Goal: Transaction & Acquisition: Purchase product/service

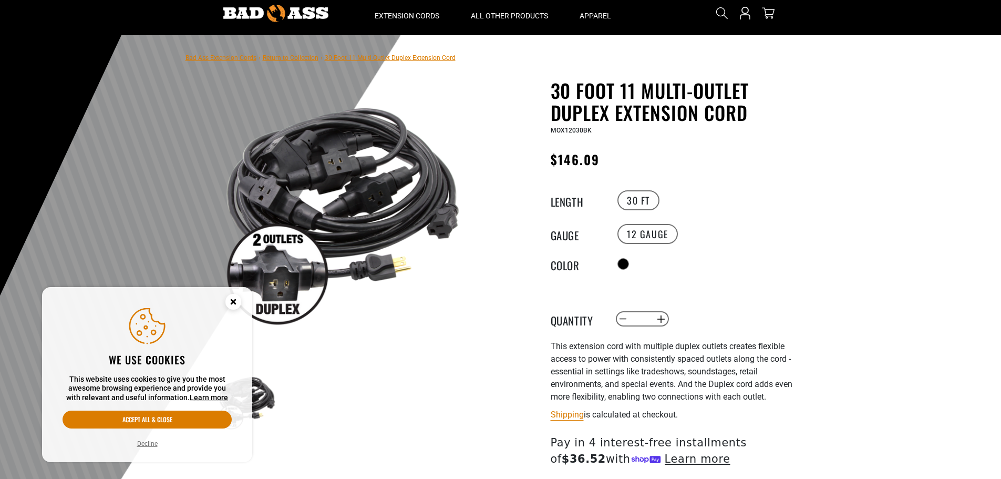
scroll to position [53, 0]
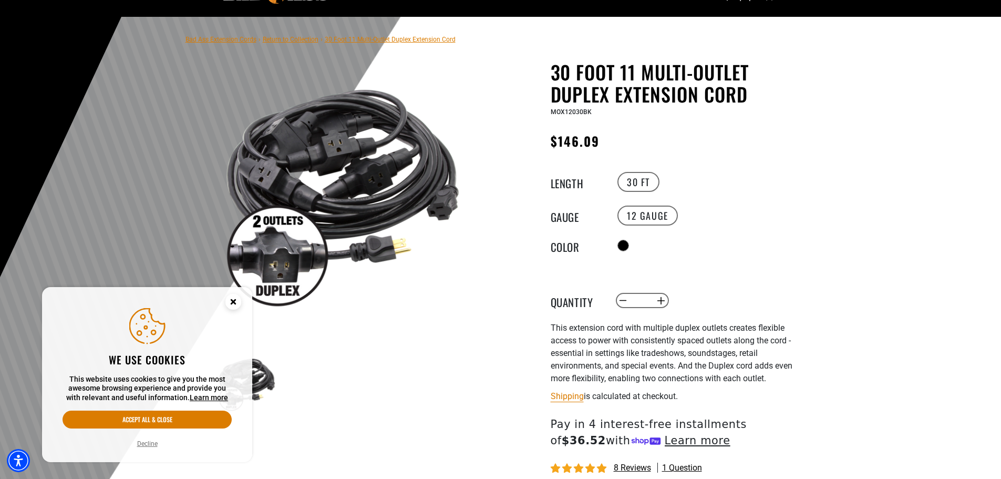
click at [236, 302] on circle "Cookie Consent" at bounding box center [233, 302] width 16 height 16
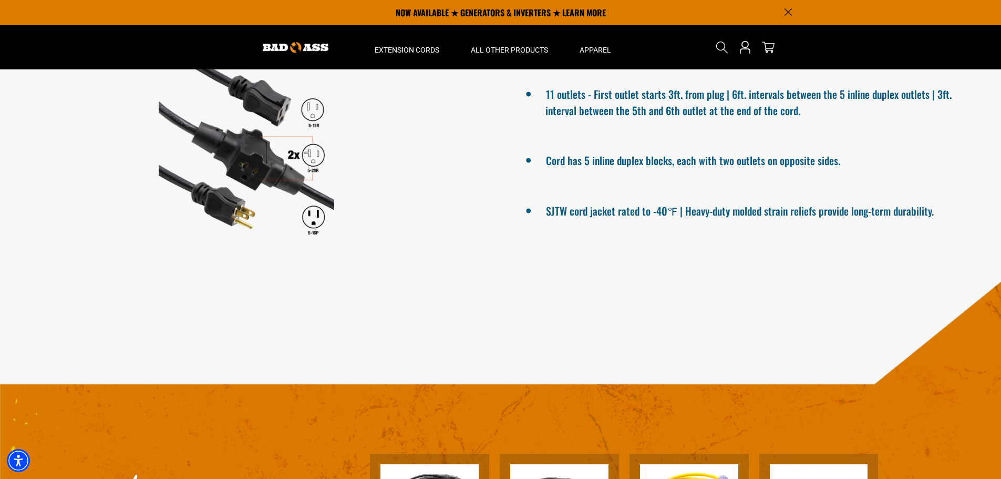
scroll to position [630, 0]
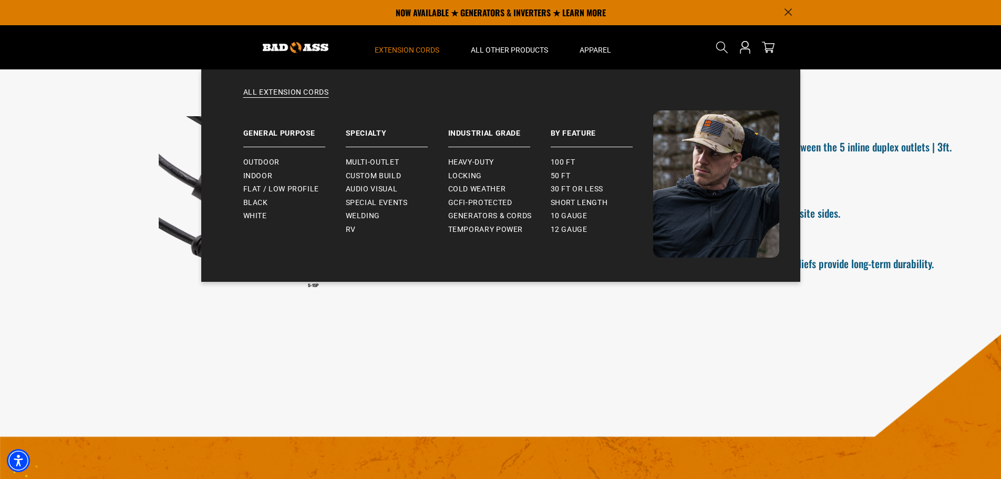
click at [398, 46] on span "Extension Cords" at bounding box center [407, 49] width 65 height 9
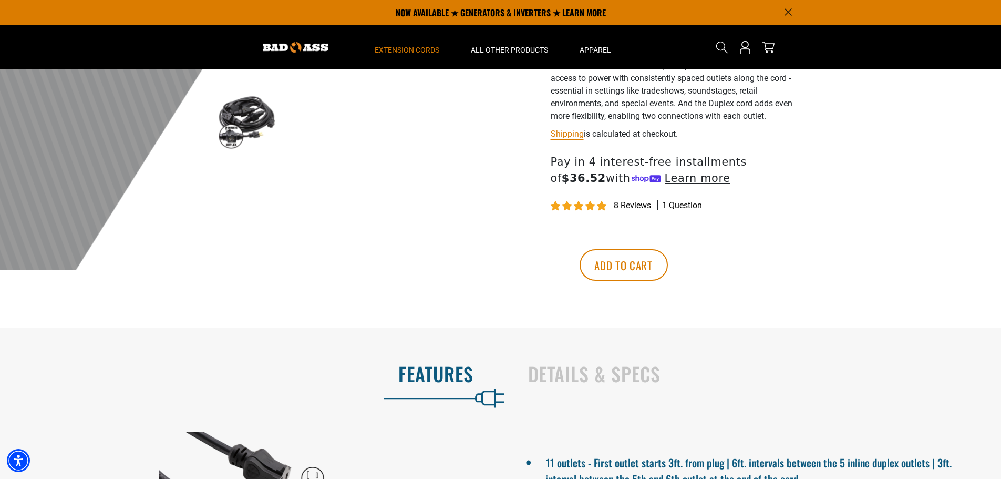
scroll to position [105, 0]
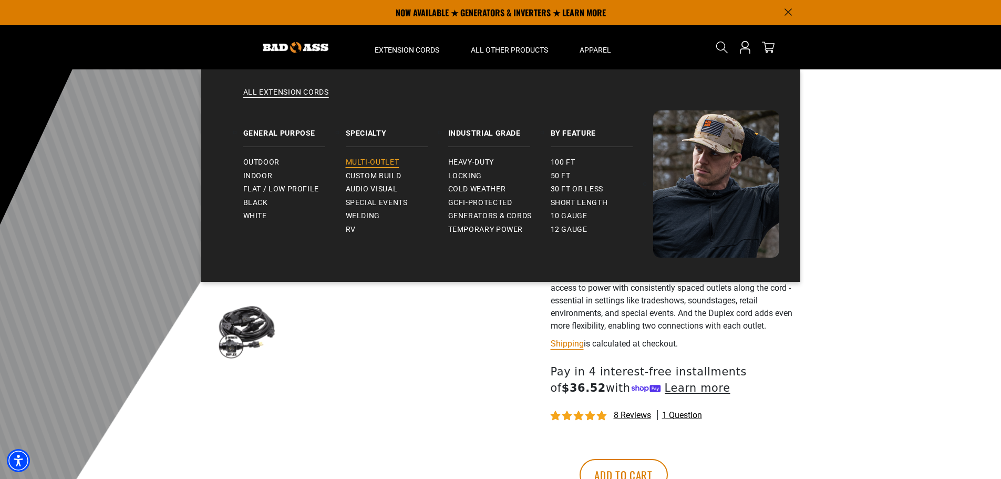
click at [358, 159] on span "Multi-Outlet" at bounding box center [373, 162] width 54 height 9
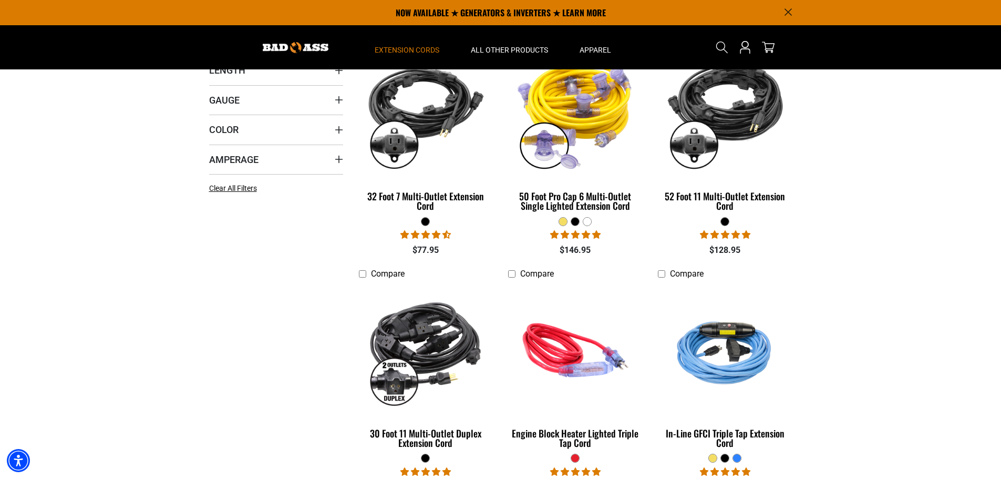
scroll to position [210, 0]
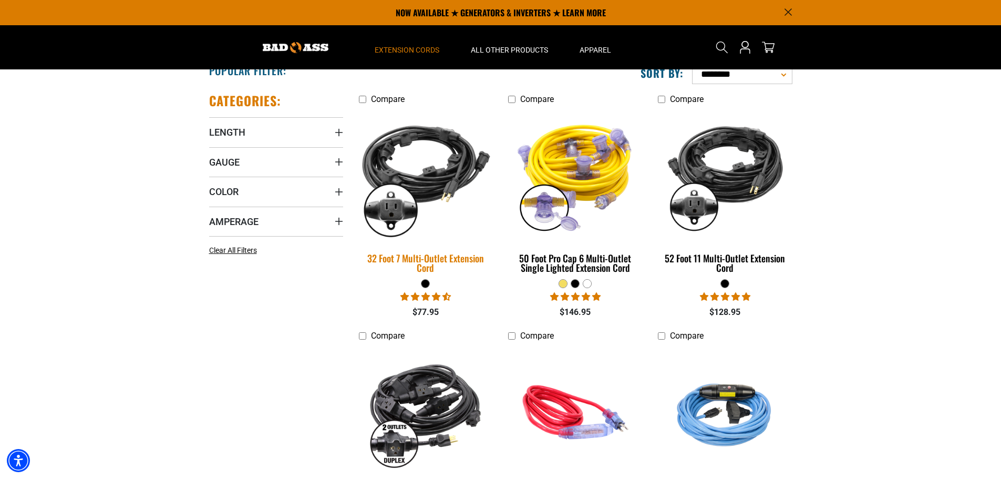
click at [397, 253] on div "32 Foot 7 Multi-Outlet Extension Cord" at bounding box center [426, 262] width 134 height 19
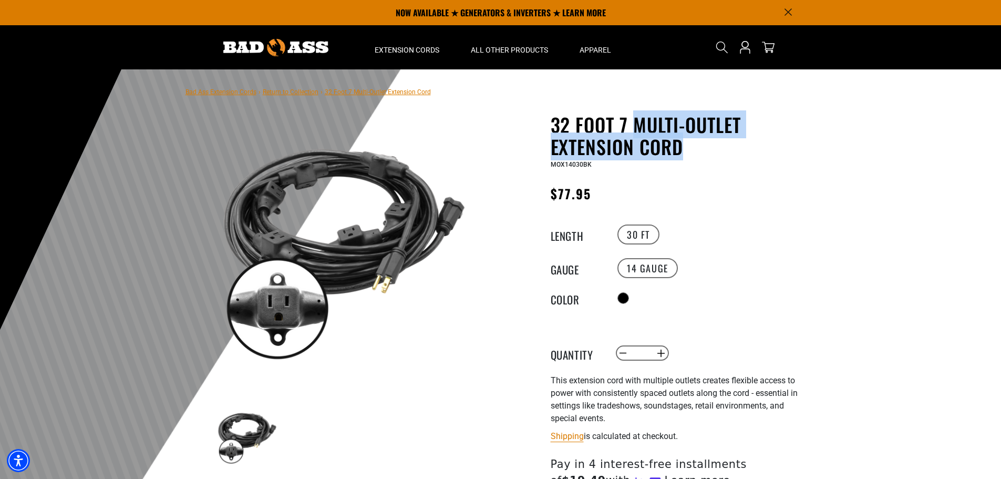
drag, startPoint x: 636, startPoint y: 123, endPoint x: 679, endPoint y: 144, distance: 48.6
click at [679, 144] on h1 "32 Foot 7 Multi-Outlet Extension Cord" at bounding box center [679, 135] width 257 height 44
